Goal: Information Seeking & Learning: Learn about a topic

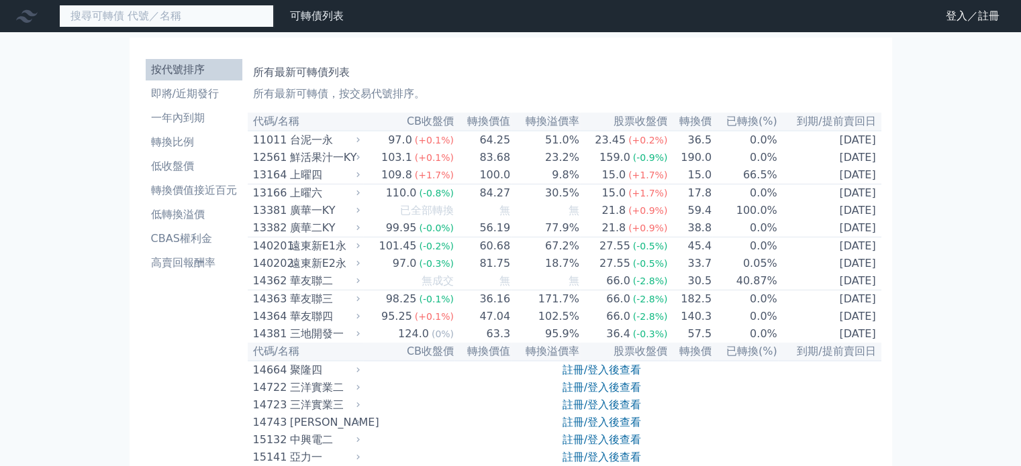
click at [272, 28] on input at bounding box center [166, 16] width 215 height 23
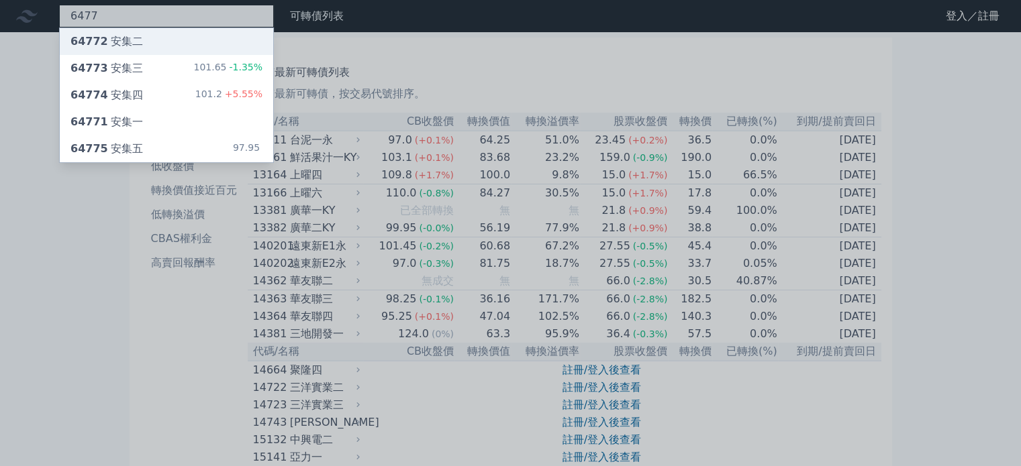
type input "6477"
click at [273, 52] on div "64772 安集二" at bounding box center [166, 41] width 213 height 27
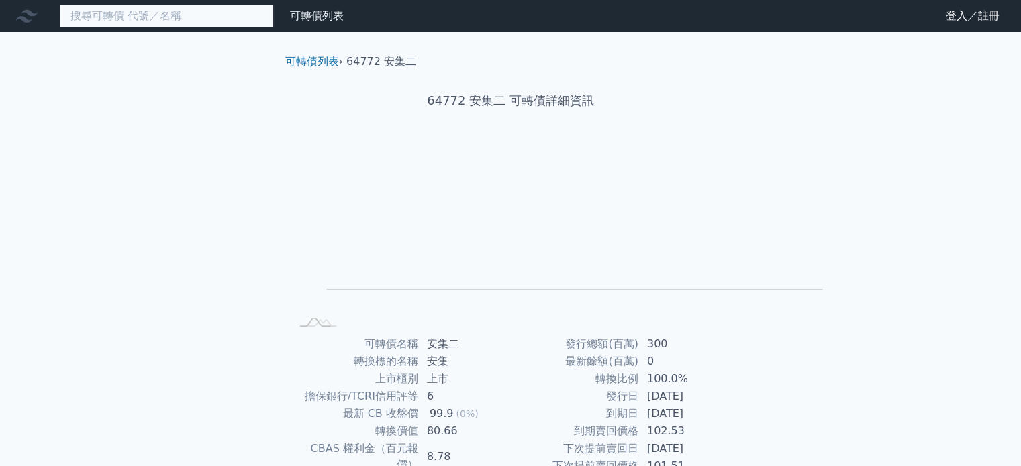
click at [178, 13] on input at bounding box center [166, 16] width 215 height 23
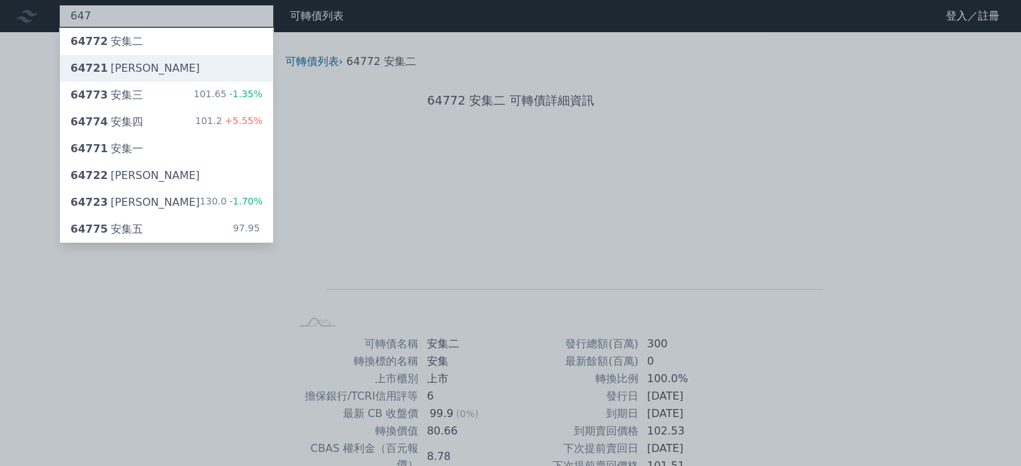
type input "647"
click at [189, 82] on div "64721 [PERSON_NAME]" at bounding box center [166, 68] width 213 height 27
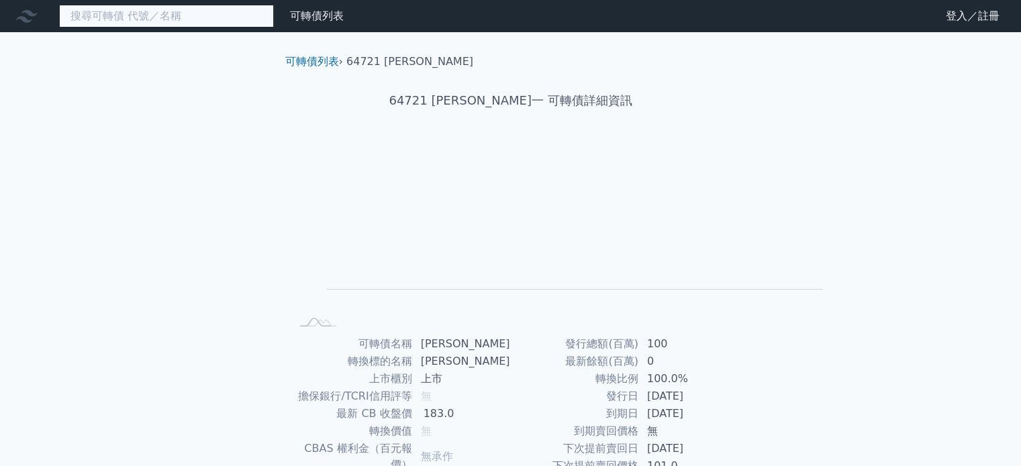
click at [205, 18] on input at bounding box center [166, 16] width 215 height 23
click at [138, 22] on input at bounding box center [166, 16] width 215 height 23
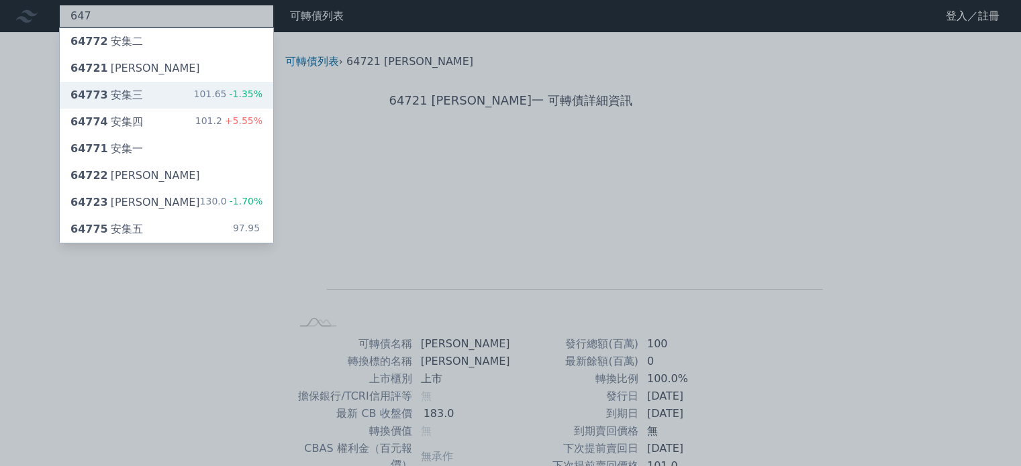
type input "647"
click at [207, 109] on div "64773 安集三 101.65 -1.35%" at bounding box center [166, 95] width 213 height 27
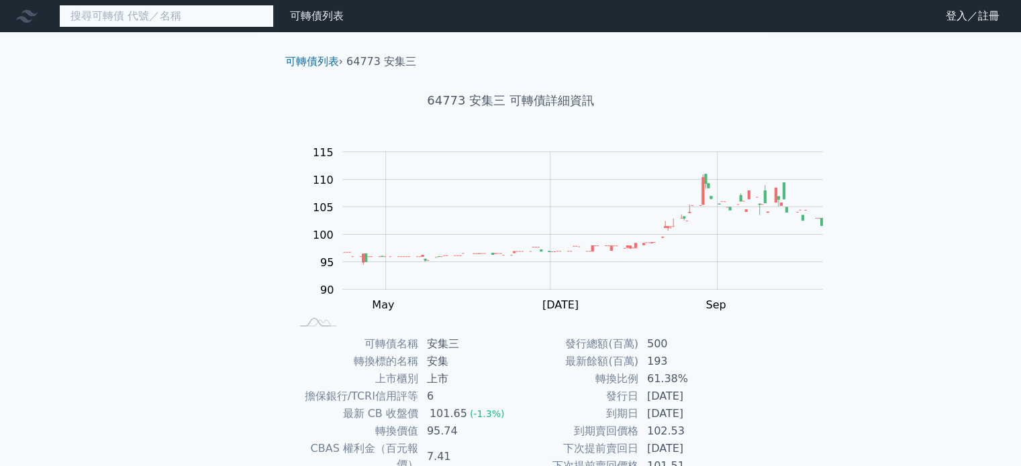
click at [203, 23] on input at bounding box center [166, 16] width 215 height 23
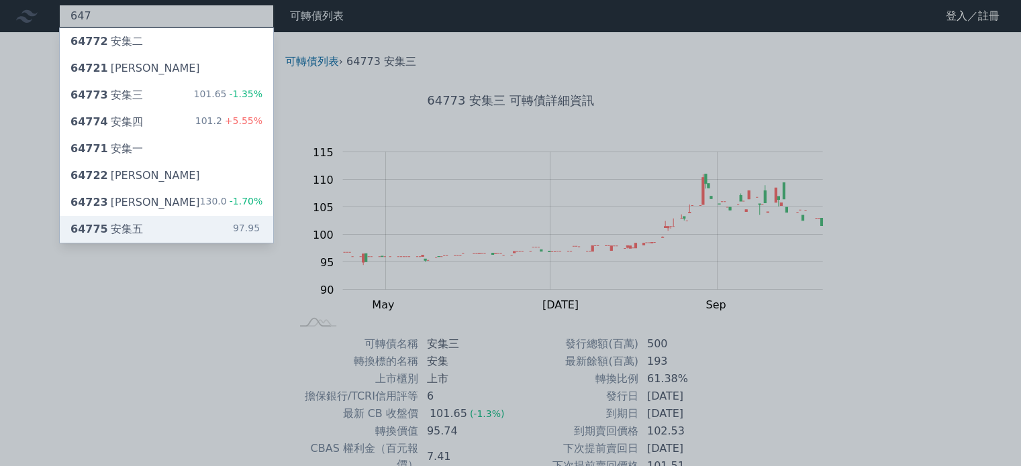
type input "647"
click at [143, 238] on div "64775 安集五" at bounding box center [106, 229] width 72 height 16
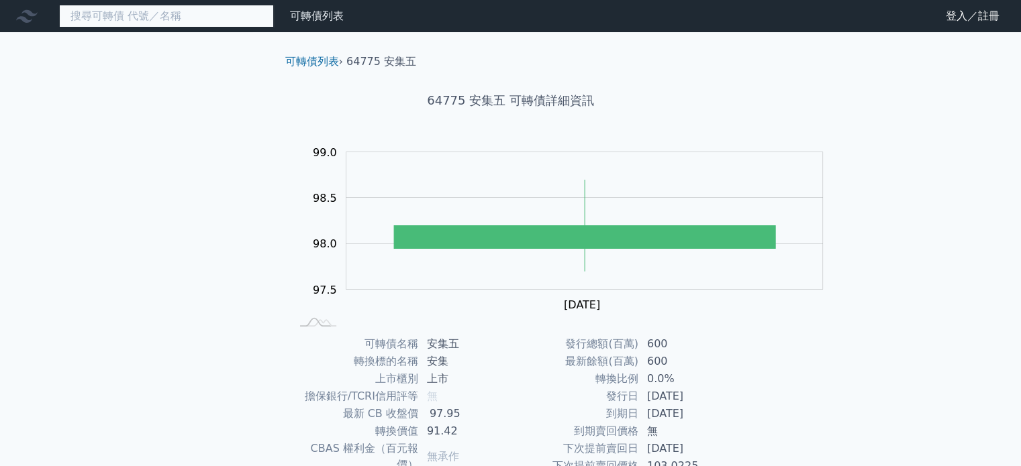
click at [192, 25] on input at bounding box center [166, 16] width 215 height 23
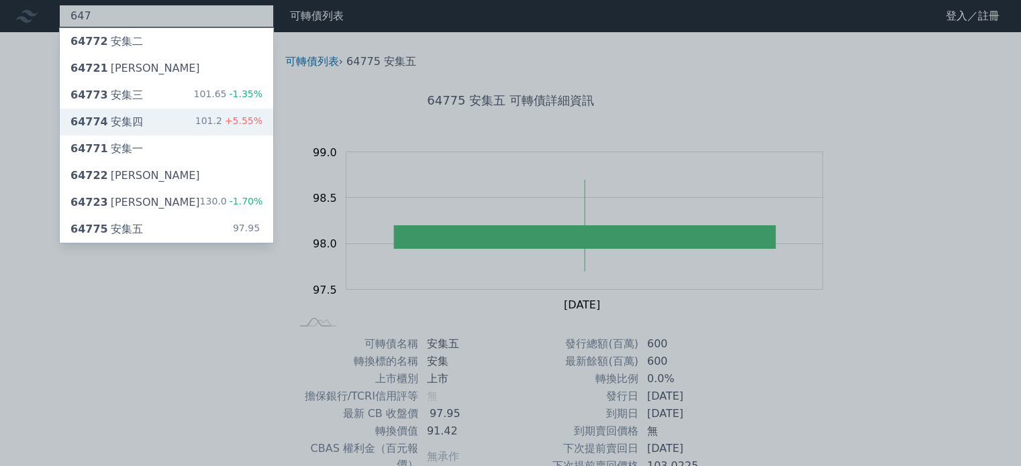
type input "647"
click at [210, 136] on div "64774 安集四 101.2 +5.55%" at bounding box center [166, 122] width 213 height 27
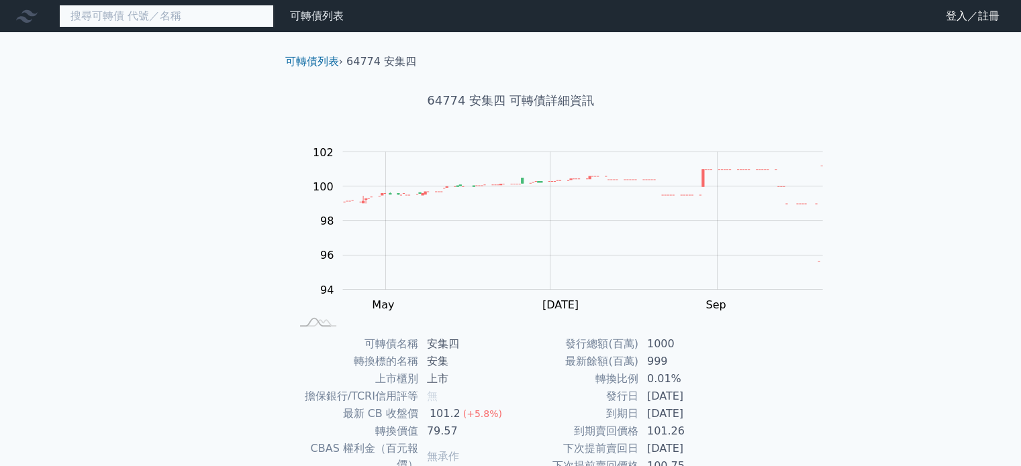
click at [211, 28] on input at bounding box center [166, 16] width 215 height 23
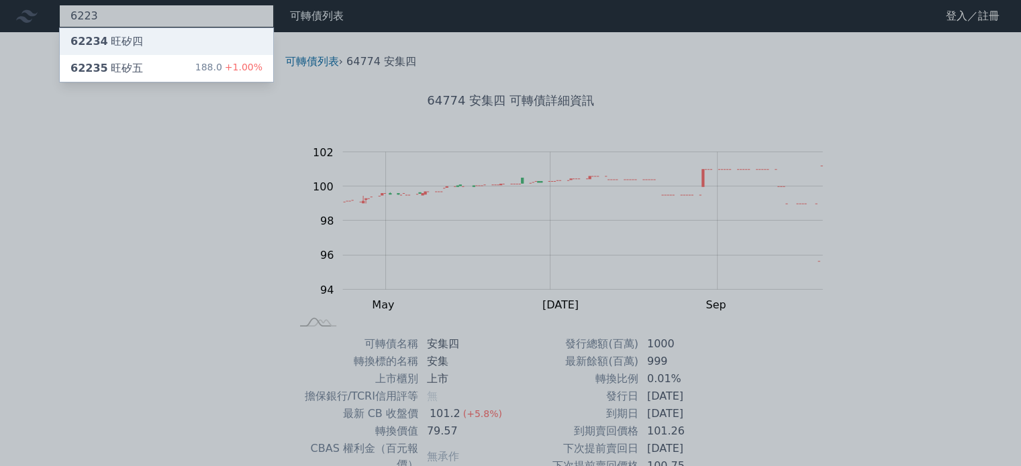
type input "6223"
click at [215, 42] on div "62234 旺矽四" at bounding box center [166, 41] width 213 height 27
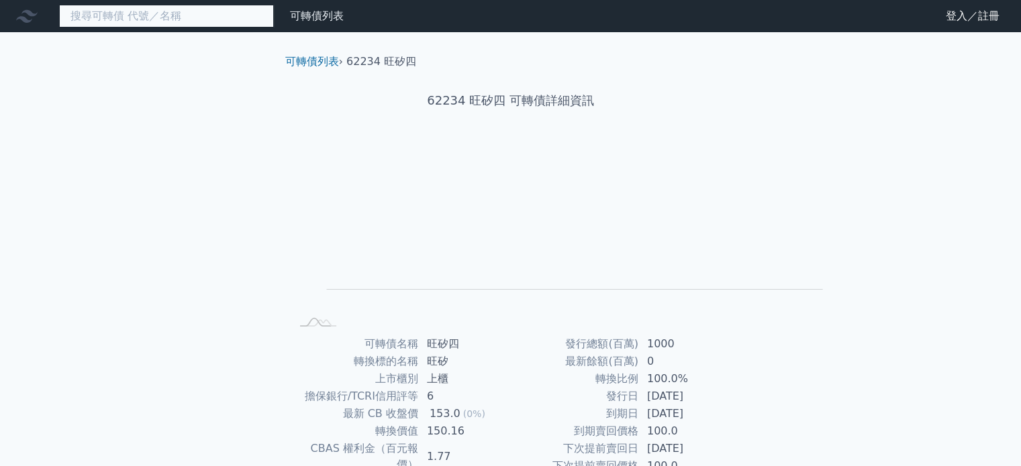
click at [180, 26] on input at bounding box center [166, 16] width 215 height 23
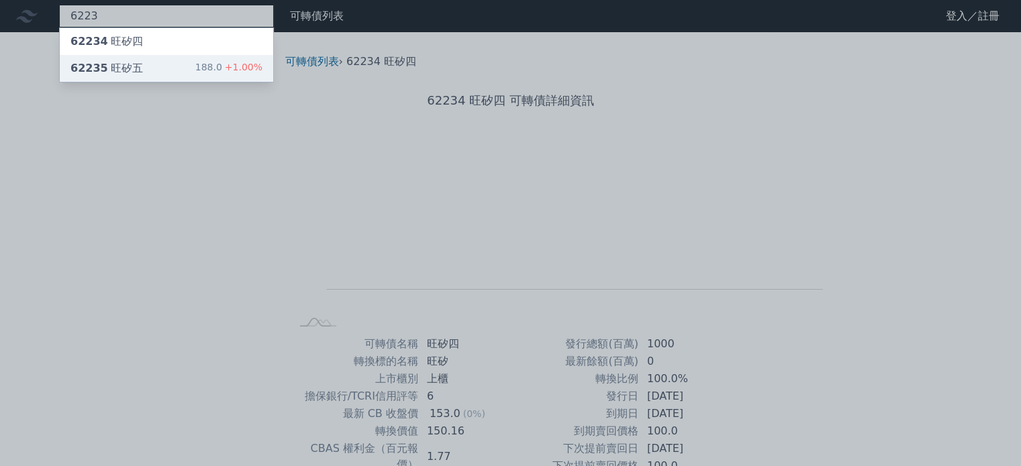
type input "6223"
click at [174, 82] on div "62235 旺矽五 188.0 +1.00%" at bounding box center [166, 68] width 213 height 27
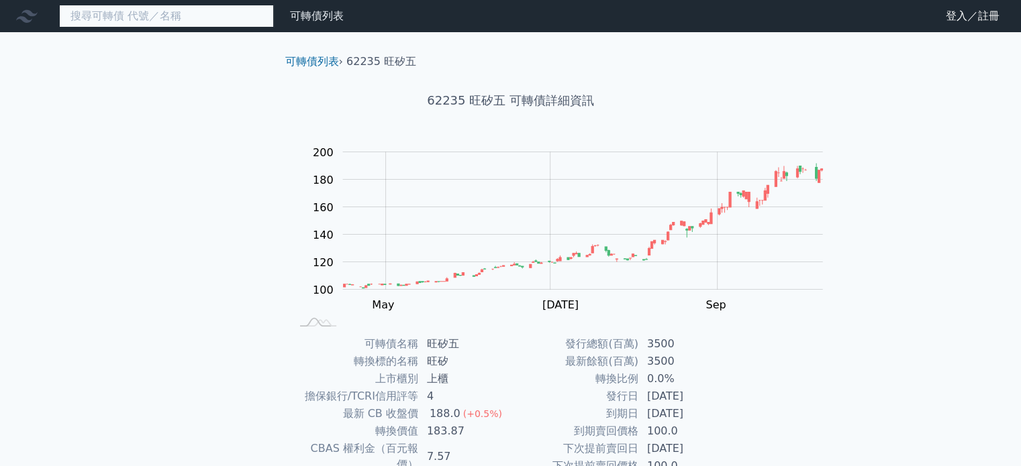
click at [94, 23] on input at bounding box center [166, 16] width 215 height 23
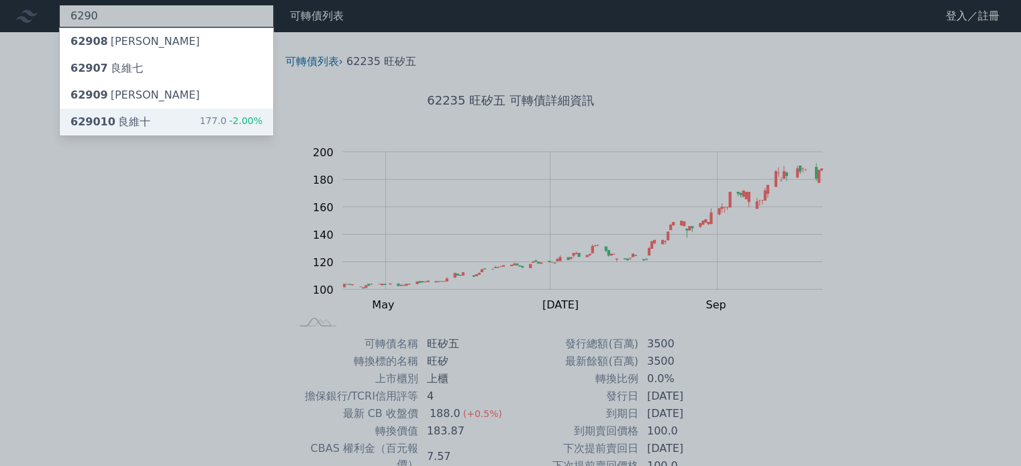
type input "6290"
click at [150, 130] on div "629010 良維十" at bounding box center [110, 122] width 80 height 16
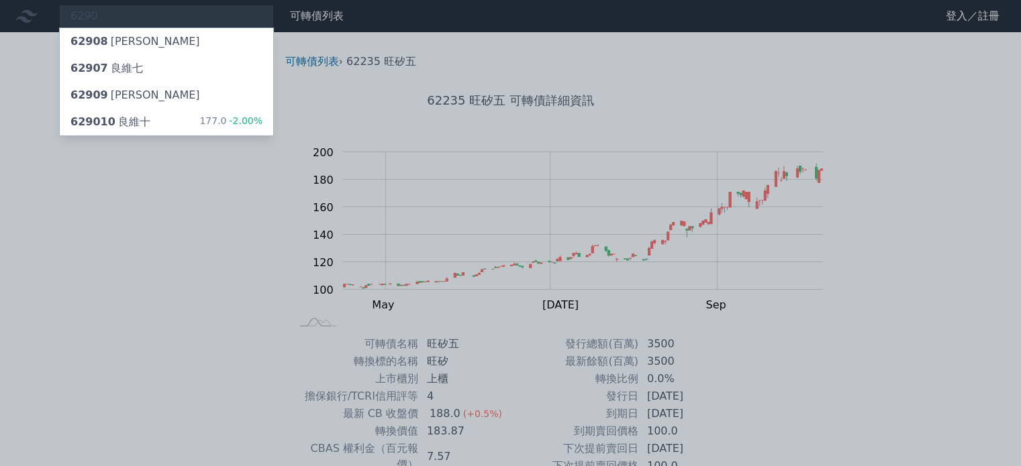
click at [146, 20] on div at bounding box center [510, 233] width 1021 height 466
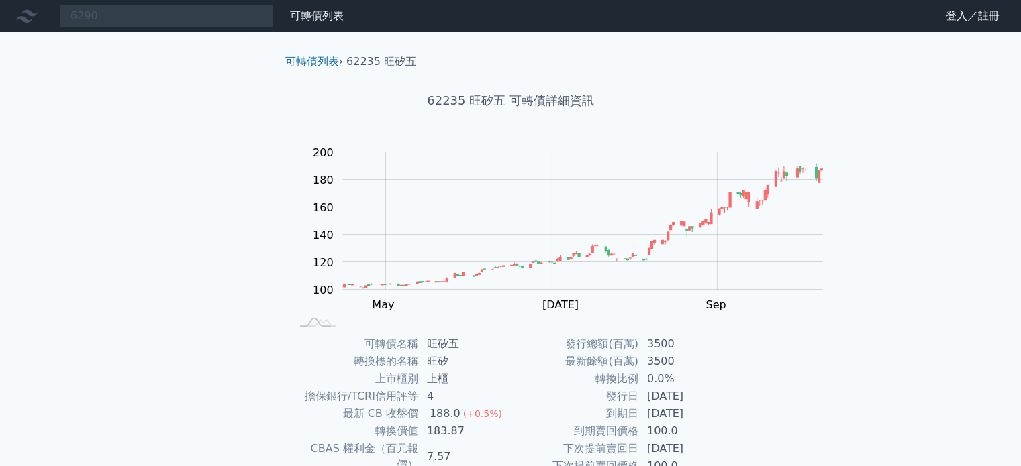
click at [155, 32] on nav "6290 62908 良維八 62907 良維七 62909 良維九 629010 良維十 177.0 -2.00% 可轉債列表 財務數據 可轉債列表 財務數…" at bounding box center [510, 16] width 1021 height 32
click at [164, 19] on div "6290 62908 良維八 62907 良維七 62909 良維九 629010 良維十 177.0 -2.00%" at bounding box center [166, 16] width 215 height 23
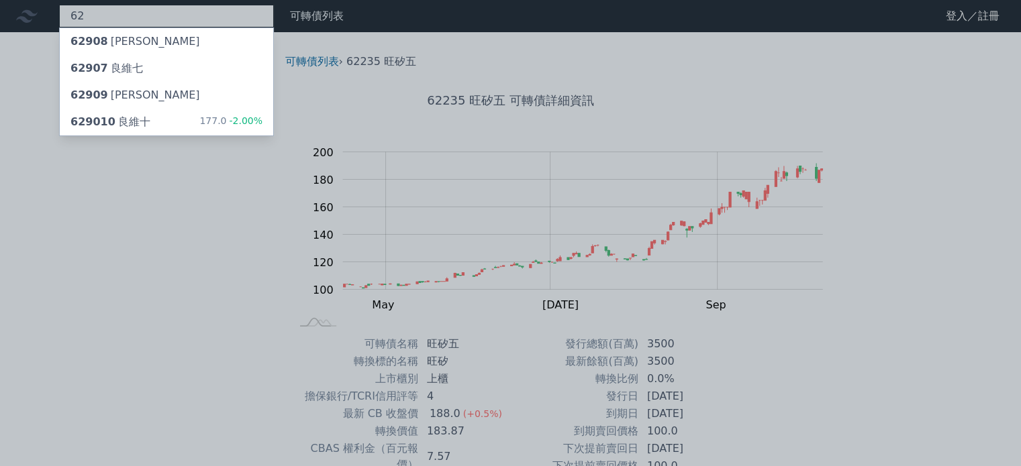
type input "6"
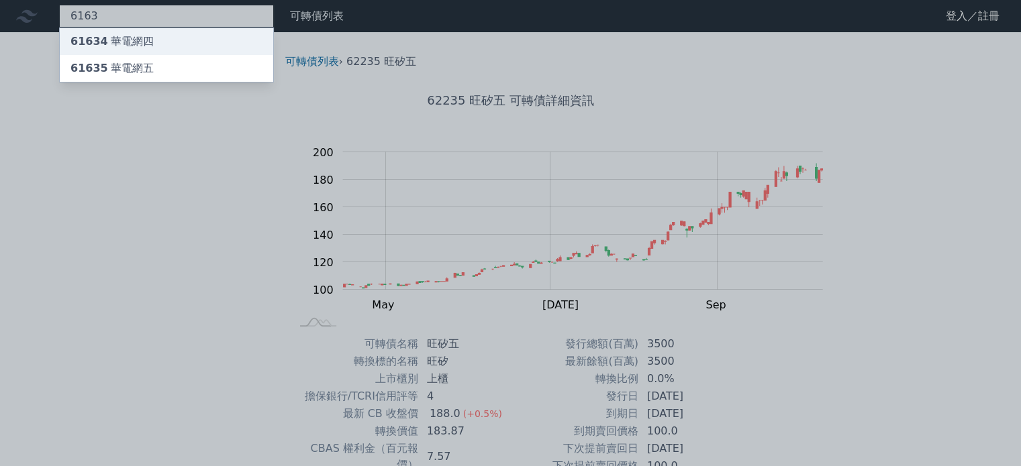
type input "6163"
click at [154, 45] on div "61634 華電網四" at bounding box center [111, 42] width 83 height 16
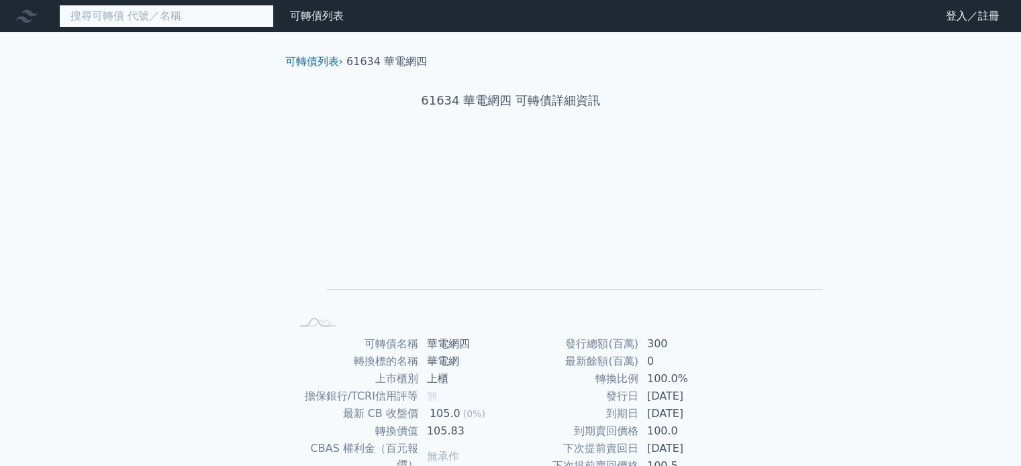
click at [184, 23] on input at bounding box center [166, 16] width 215 height 23
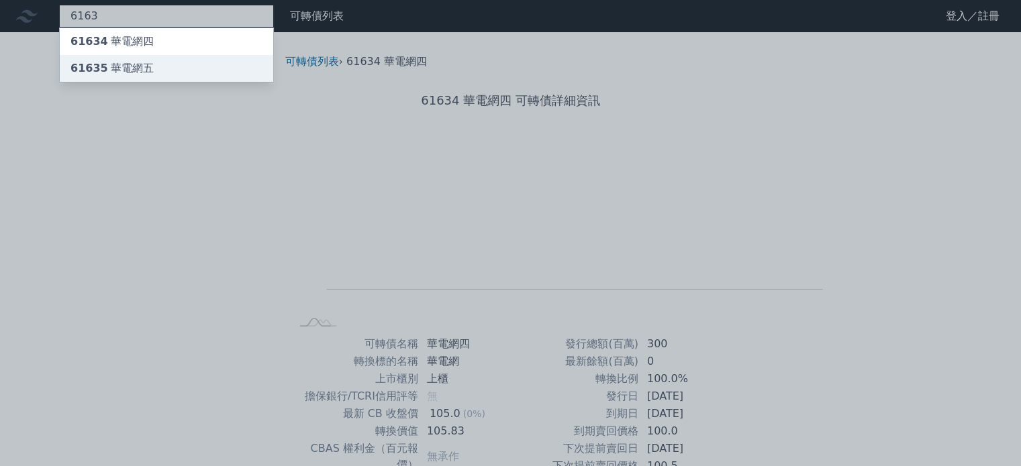
type input "6163"
click at [199, 82] on div "61635 華電網五" at bounding box center [166, 68] width 213 height 27
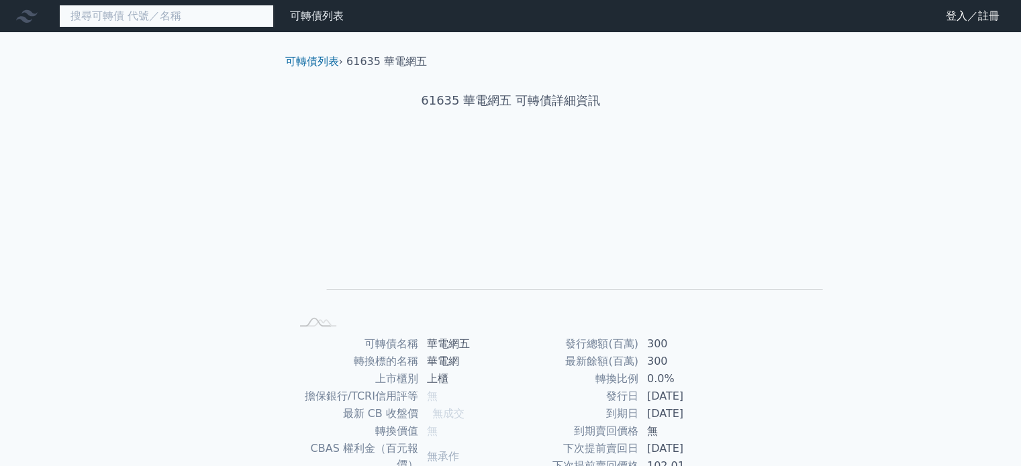
click at [231, 22] on input at bounding box center [166, 16] width 215 height 23
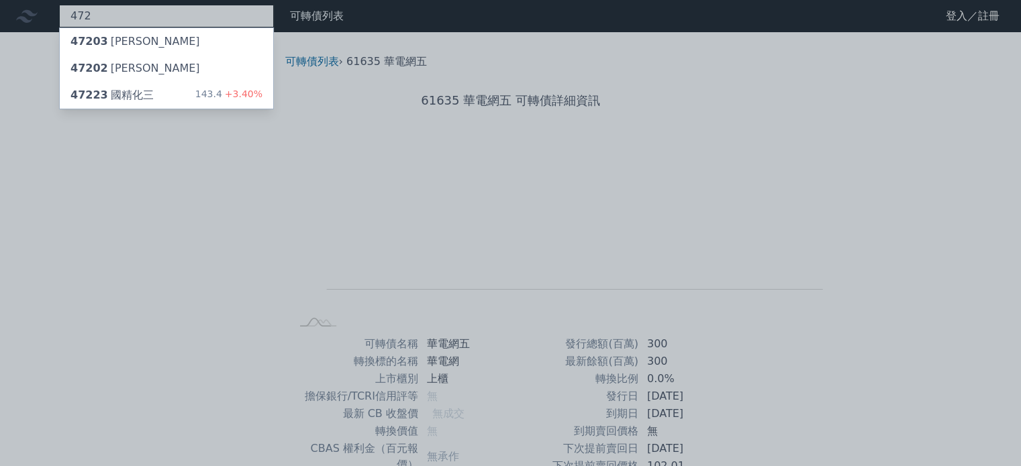
type input "472"
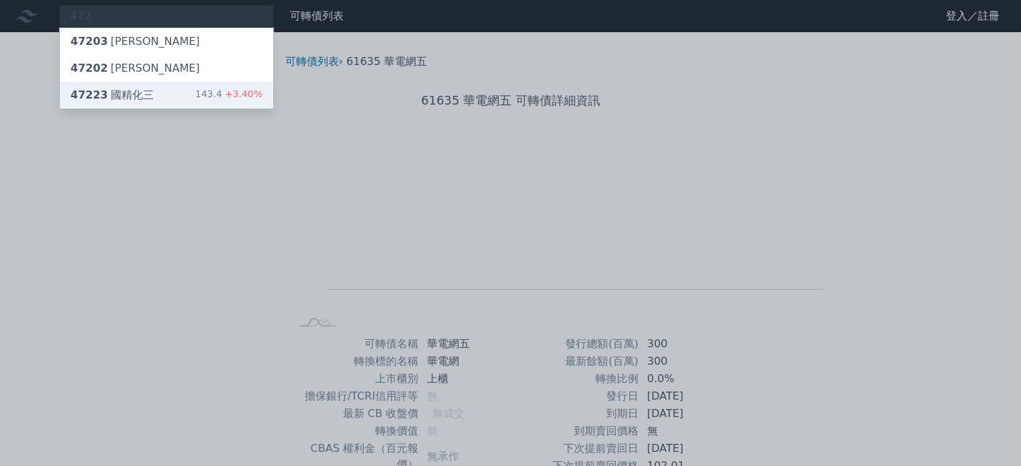
click at [154, 103] on div "47223 國精化三" at bounding box center [111, 95] width 83 height 16
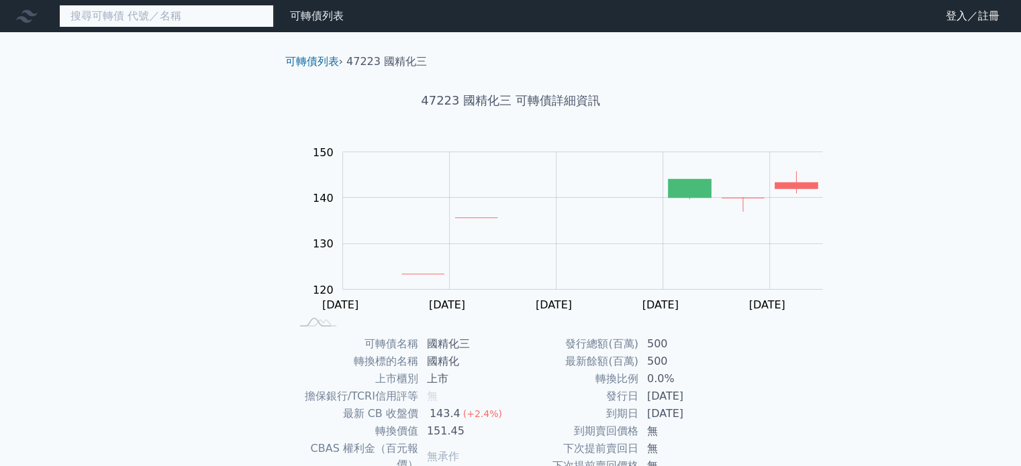
click at [209, 25] on input at bounding box center [166, 16] width 215 height 23
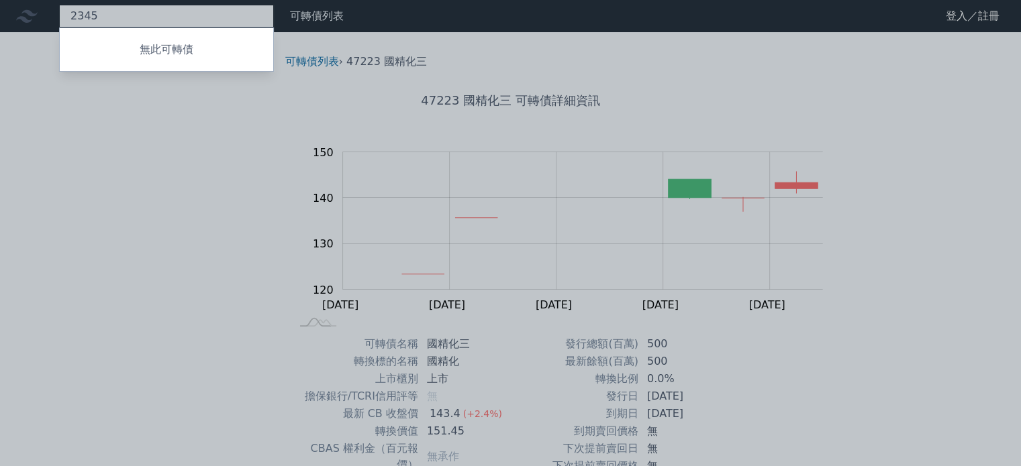
type input "2345"
